Goal: Transaction & Acquisition: Purchase product/service

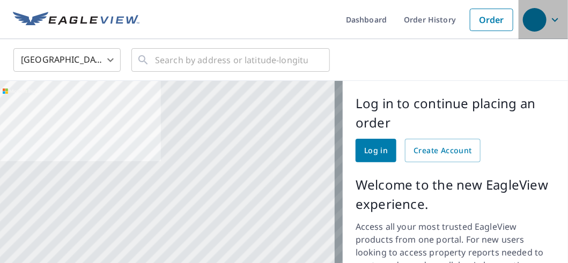
click at [552, 19] on icon "button" at bounding box center [555, 20] width 6 height 4
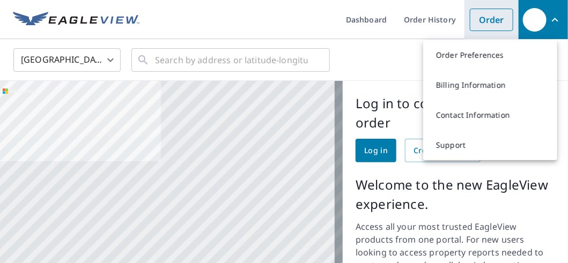
click at [490, 16] on link "Order" at bounding box center [491, 20] width 43 height 23
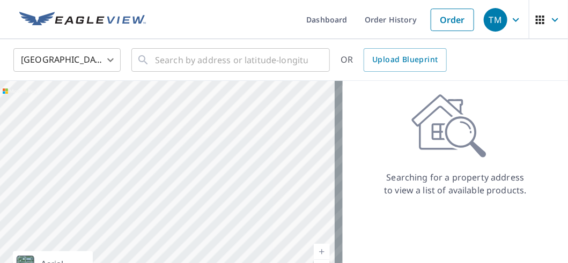
click at [512, 19] on icon "button" at bounding box center [516, 19] width 13 height 13
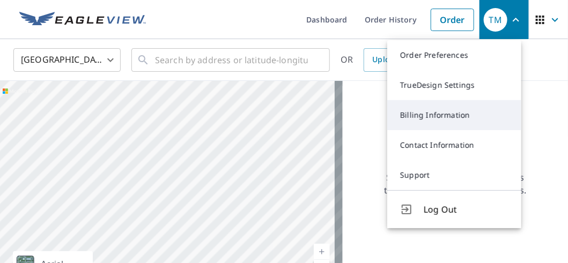
click at [423, 112] on link "Billing Information" at bounding box center [454, 115] width 134 height 30
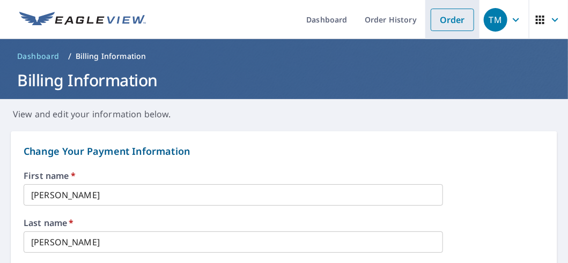
click at [452, 21] on link "Order" at bounding box center [452, 20] width 43 height 23
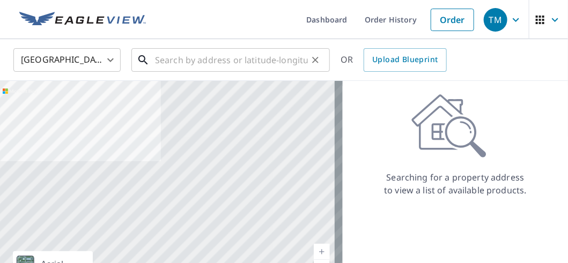
click at [186, 61] on input "text" at bounding box center [231, 60] width 153 height 30
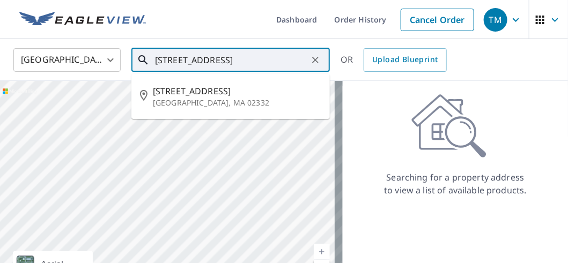
type input "[STREET_ADDRESS]"
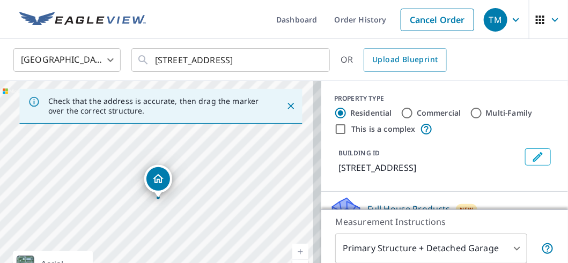
drag, startPoint x: 157, startPoint y: 192, endPoint x: 158, endPoint y: 198, distance: 6.6
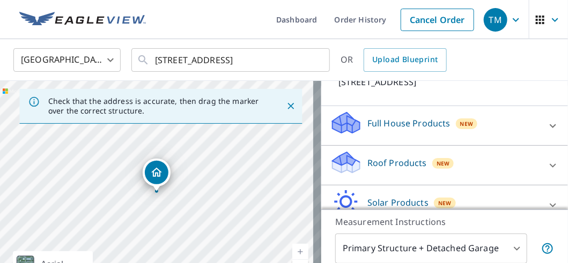
scroll to position [139, 0]
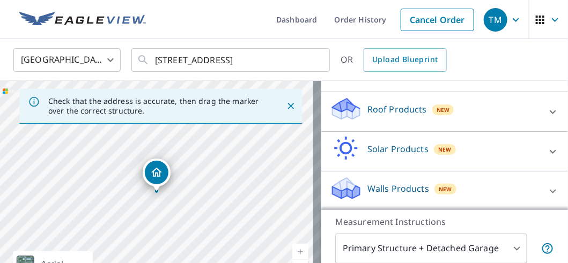
click at [547, 111] on icon at bounding box center [553, 112] width 13 height 13
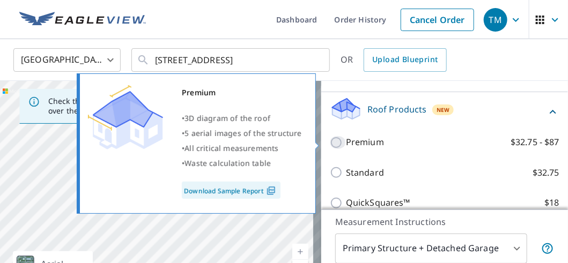
click at [330, 142] on input "Premium $32.75 - $87" at bounding box center [338, 142] width 16 height 13
checkbox input "true"
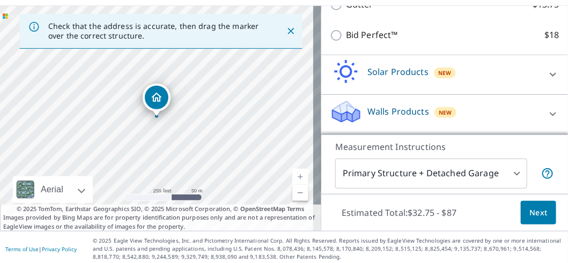
scroll to position [78, 0]
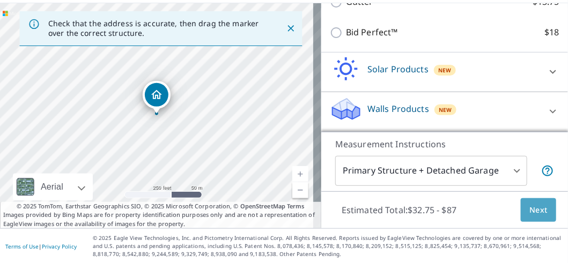
click at [529, 204] on span "Next" at bounding box center [538, 210] width 18 height 13
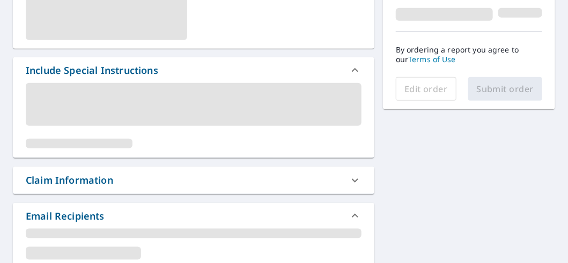
scroll to position [299, 0]
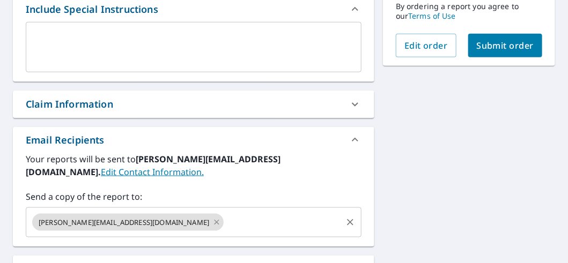
click at [212, 217] on icon at bounding box center [216, 223] width 9 height 12
checkbox input "true"
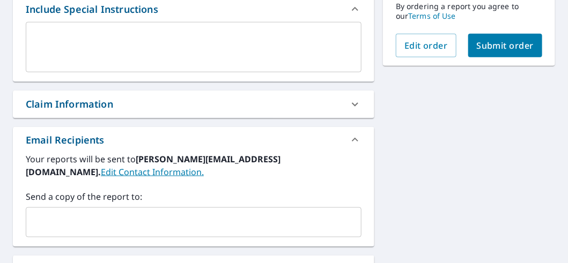
click at [114, 212] on input "text" at bounding box center [186, 222] width 310 height 20
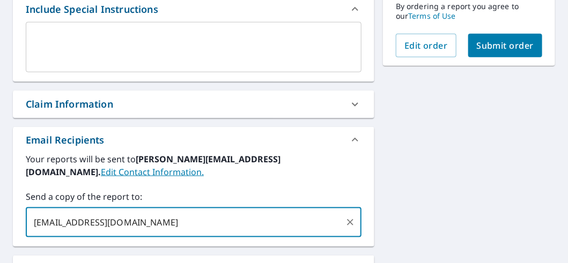
type input "[EMAIL_ADDRESS][DOMAIN_NAME]"
click at [495, 40] on span "Submit order" at bounding box center [505, 46] width 57 height 12
checkbox input "true"
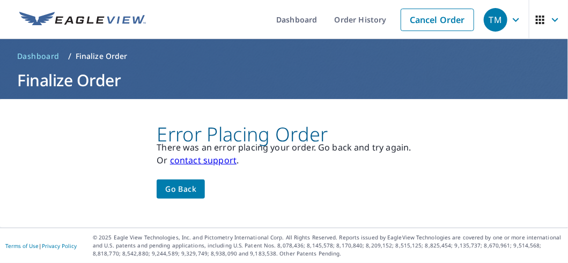
scroll to position [0, 0]
